Goal: Transaction & Acquisition: Purchase product/service

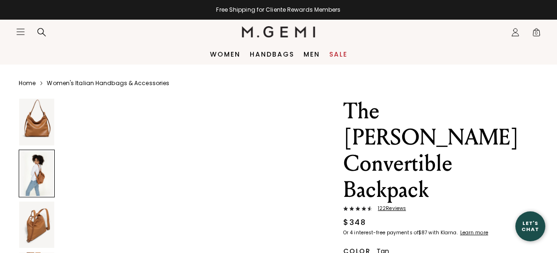
scroll to position [486, 0]
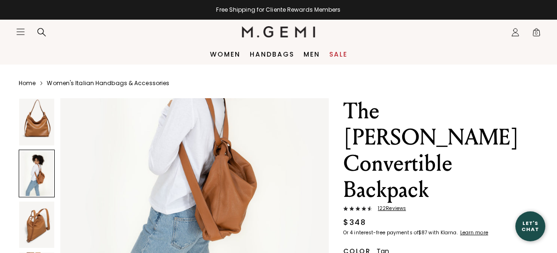
click at [33, 181] on div at bounding box center [37, 174] width 36 height 48
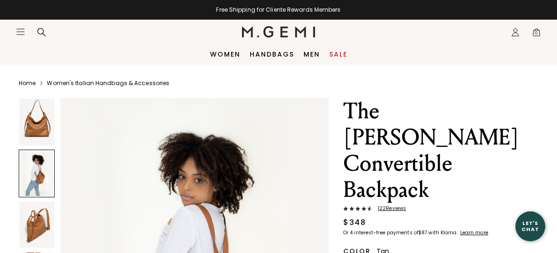
click at [33, 226] on img at bounding box center [36, 225] width 35 height 47
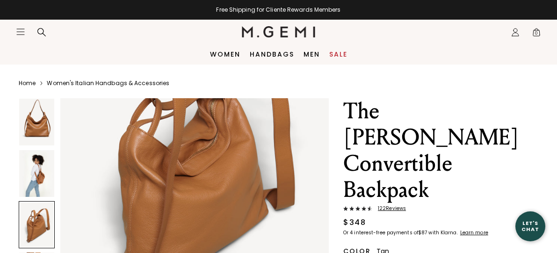
scroll to position [854, 0]
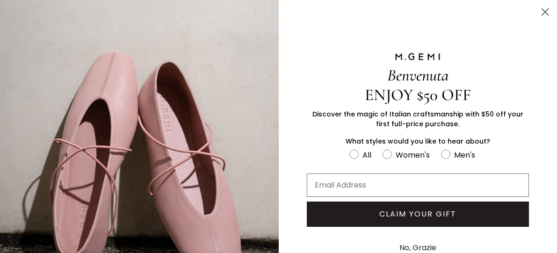
click at [543, 11] on circle "Close dialog" at bounding box center [544, 11] width 15 height 15
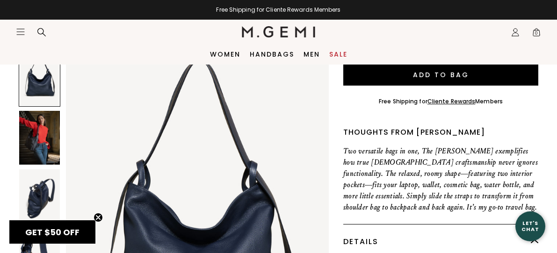
scroll to position [260, 0]
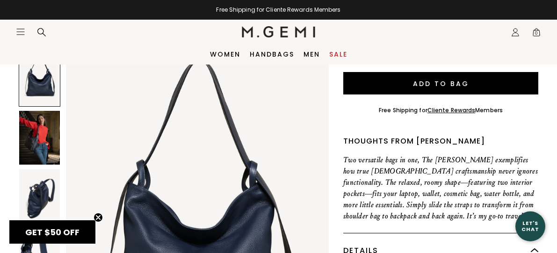
click at [36, 187] on img at bounding box center [39, 196] width 41 height 54
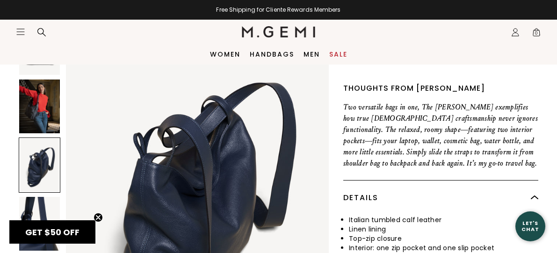
scroll to position [299, 0]
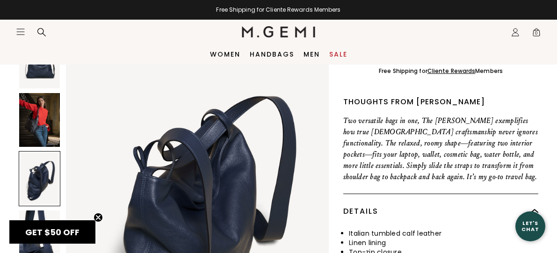
click at [38, 93] on img at bounding box center [39, 120] width 41 height 54
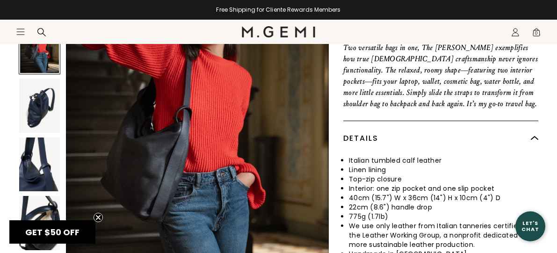
scroll to position [380, 0]
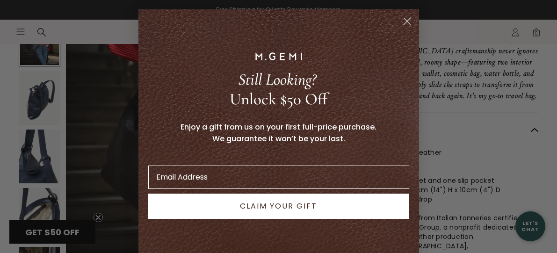
click at [404, 20] on circle "Close dialog" at bounding box center [406, 21] width 15 height 15
